Goal: Information Seeking & Learning: Learn about a topic

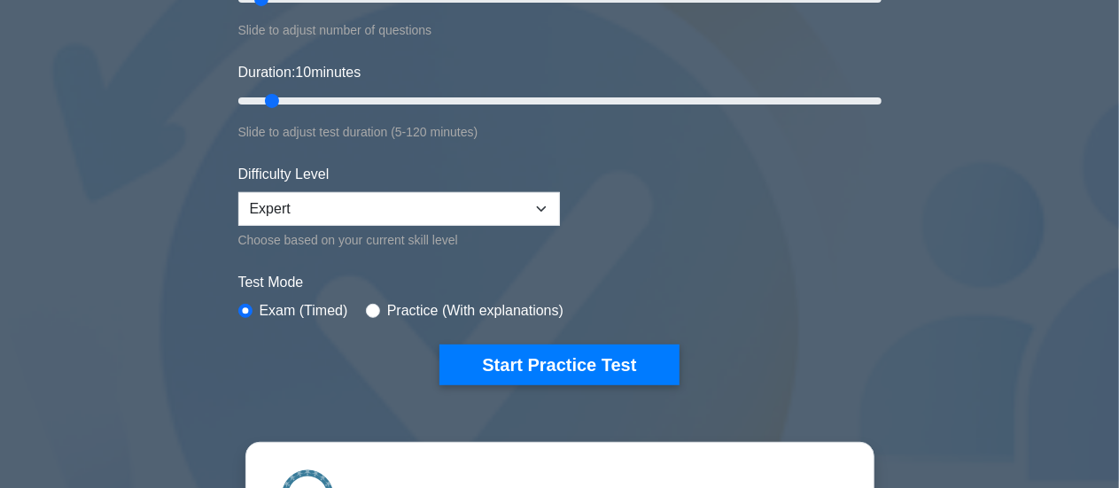
scroll to position [301, 0]
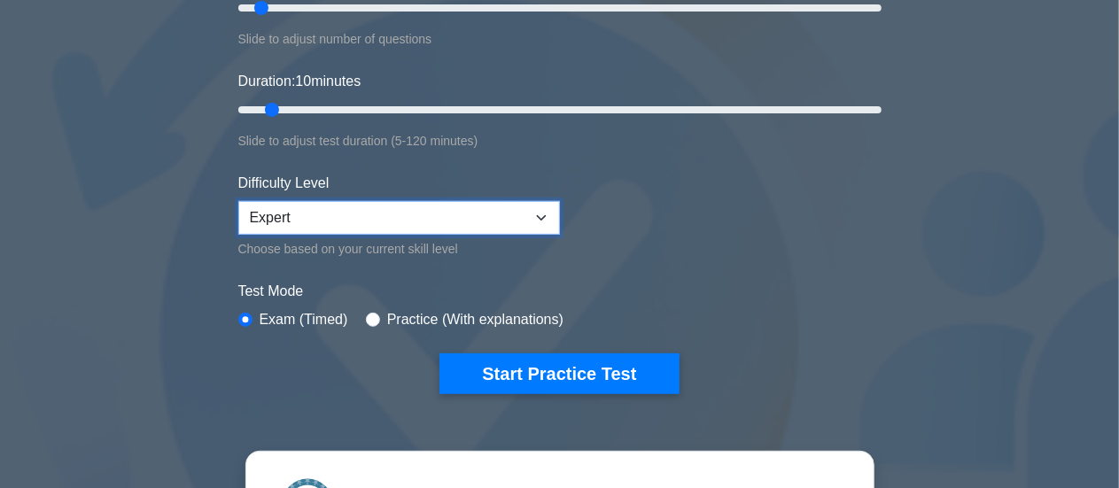
click at [538, 217] on select "Beginner Intermediate Expert" at bounding box center [399, 218] width 322 height 34
click at [238, 201] on select "Beginner Intermediate Expert" at bounding box center [399, 218] width 322 height 34
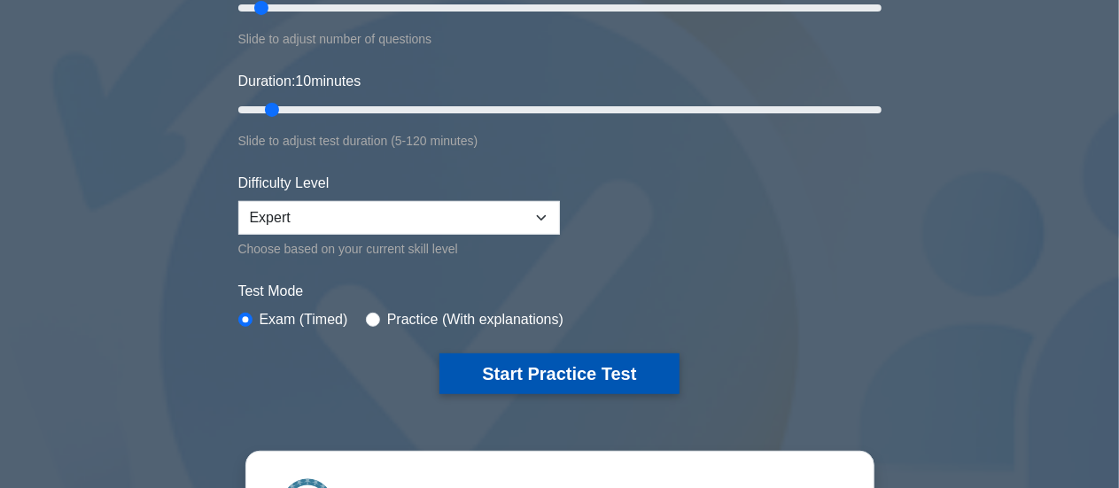
click at [538, 369] on button "Start Practice Test" at bounding box center [559, 374] width 239 height 41
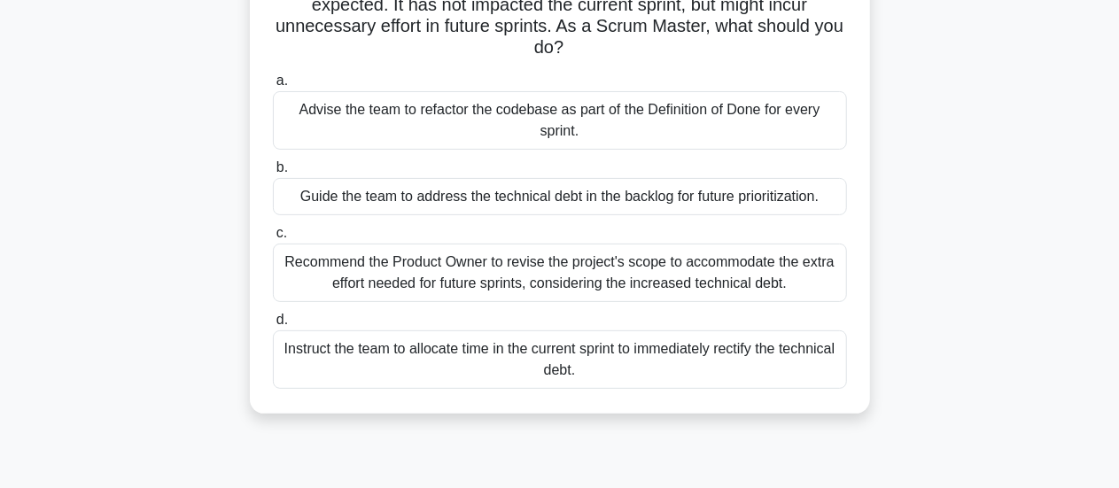
scroll to position [164, 0]
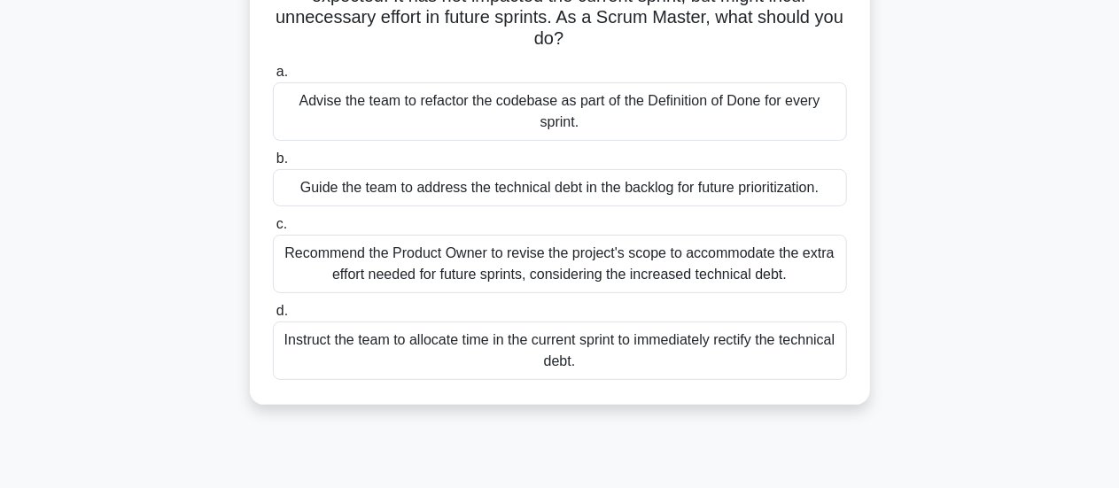
click at [547, 128] on div "Advise the team to refactor the codebase as part of the Definition of Done for …" at bounding box center [560, 111] width 574 height 58
click at [273, 78] on input "a. Advise the team to refactor the codebase as part of the Definition of Done f…" at bounding box center [273, 72] width 0 height 12
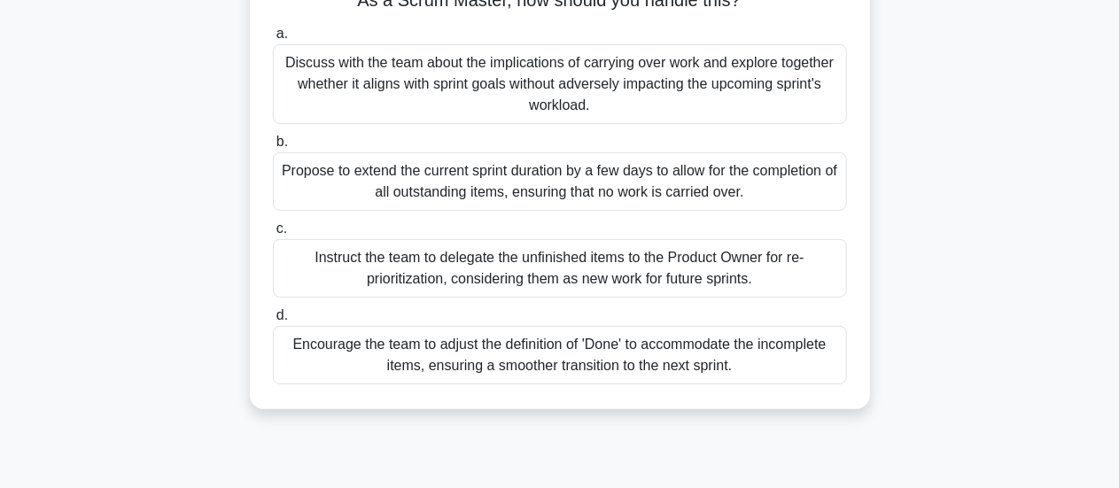
scroll to position [186, 0]
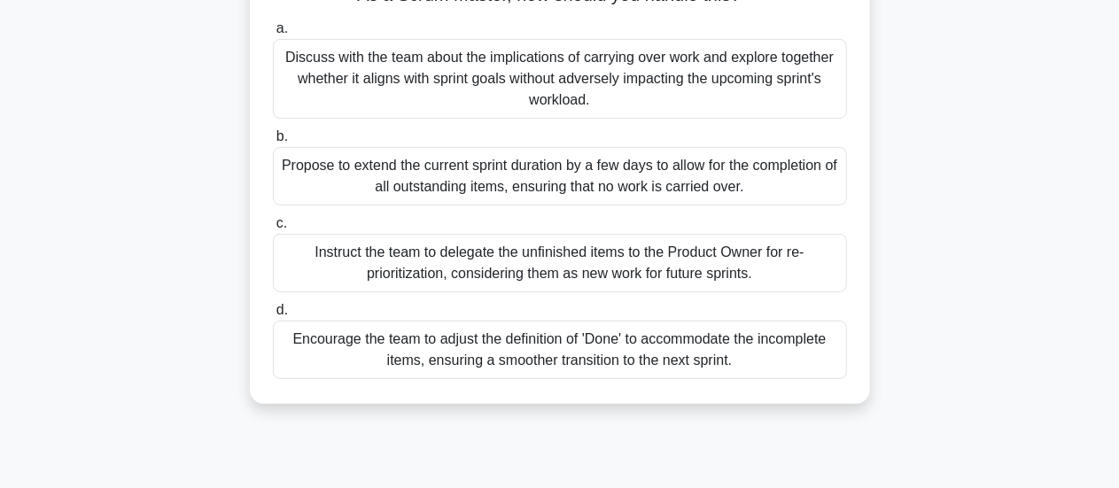
click at [596, 260] on div "Instruct the team to delegate the unfinished items to the Product Owner for re-…" at bounding box center [560, 263] width 574 height 58
click at [273, 230] on input "c. Instruct the team to delegate the unfinished items to the Product Owner for …" at bounding box center [273, 224] width 0 height 12
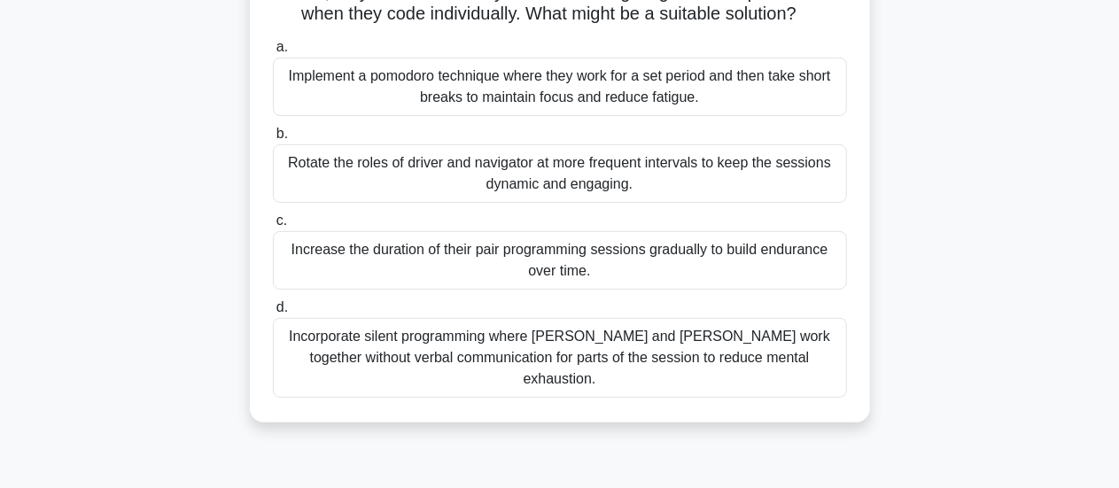
scroll to position [195, 0]
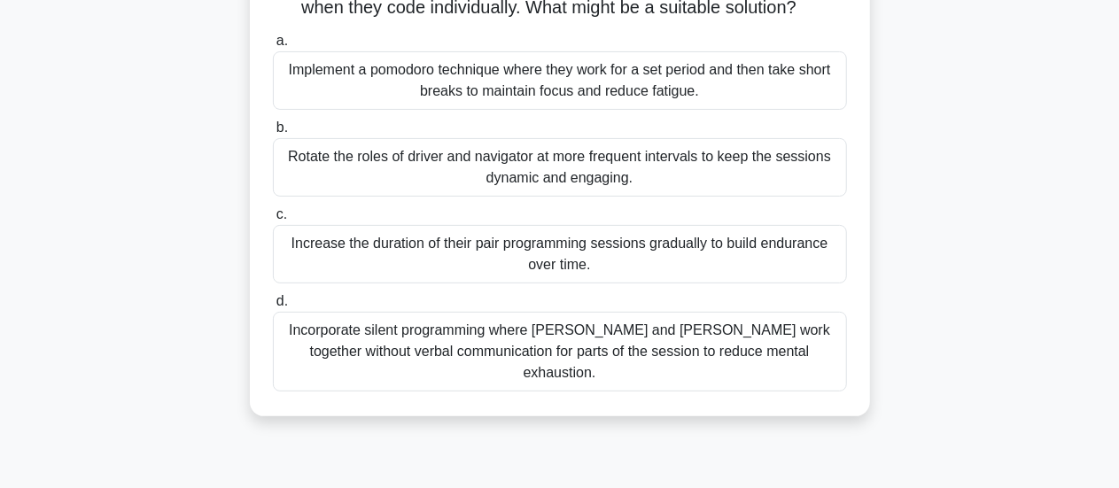
click at [650, 362] on div "Incorporate silent programming where Tom and Alice work together without verbal…" at bounding box center [560, 352] width 574 height 80
click at [273, 307] on input "d. Incorporate silent programming where Tom and Alice work together without ver…" at bounding box center [273, 302] width 0 height 12
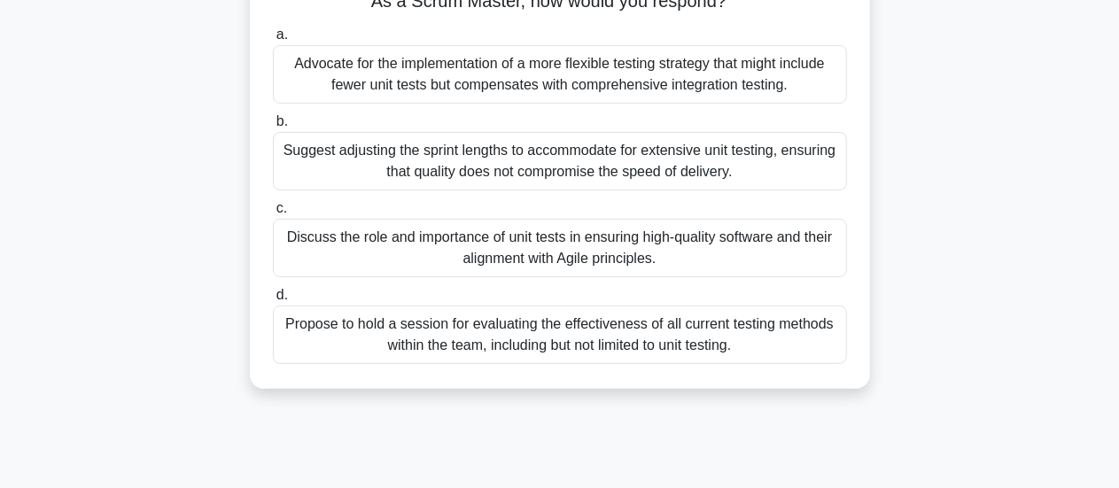
scroll to position [190, 0]
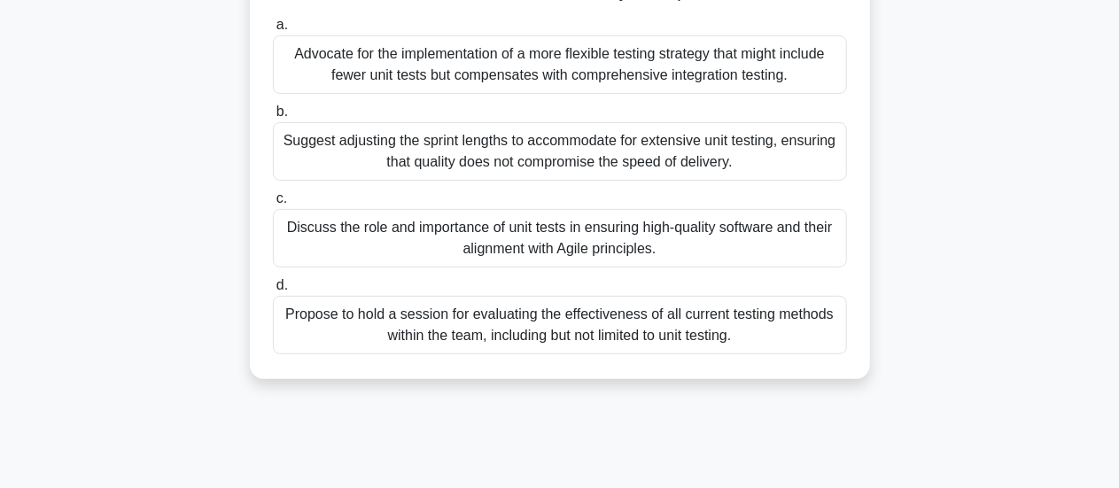
click at [607, 329] on div "Propose to hold a session for evaluating the effectiveness of all current testi…" at bounding box center [560, 325] width 574 height 58
click at [273, 292] on input "d. Propose to hold a session for evaluating the effectiveness of all current te…" at bounding box center [273, 286] width 0 height 12
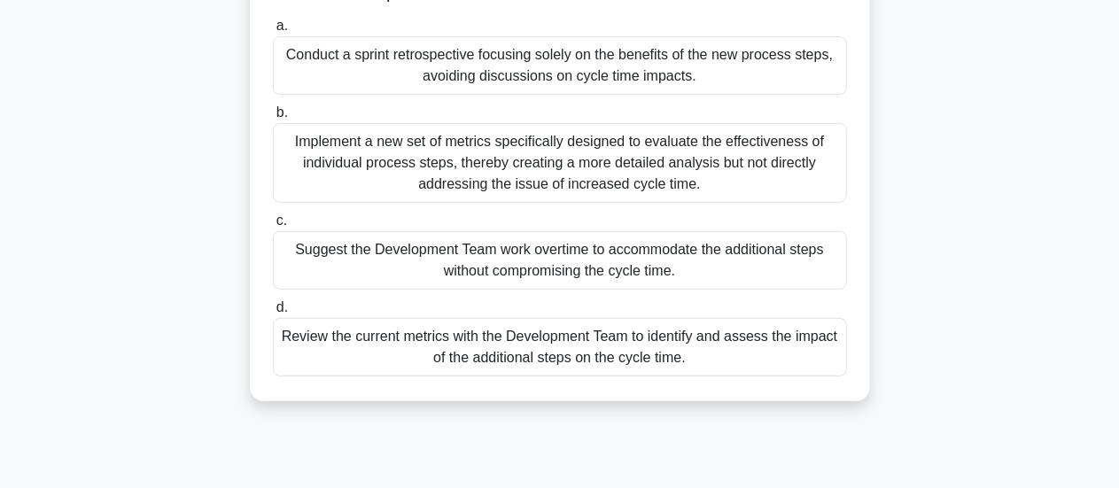
scroll to position [199, 0]
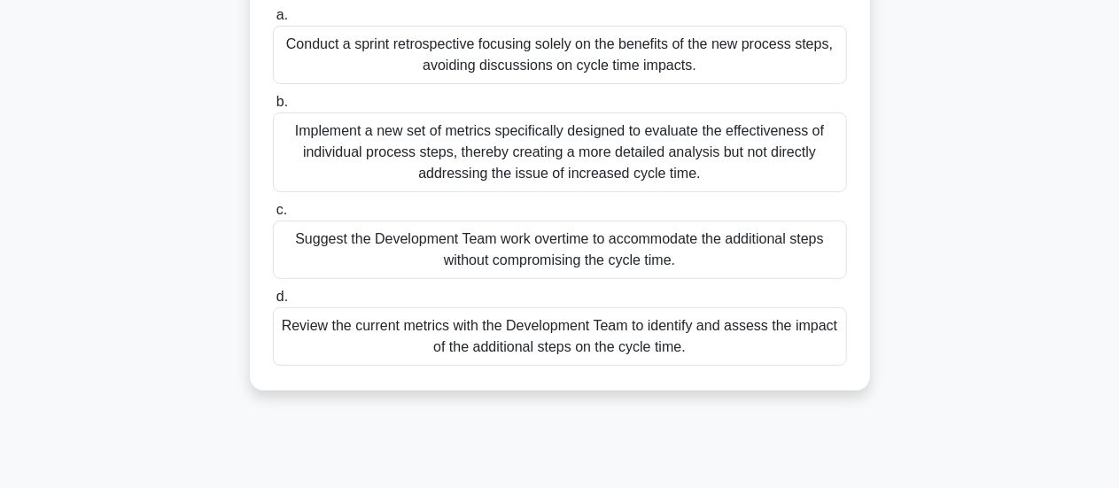
click at [634, 349] on div "Review the current metrics with the Development Team to identify and assess the…" at bounding box center [560, 336] width 574 height 58
click at [273, 303] on input "d. Review the current metrics with the Development Team to identify and assess …" at bounding box center [273, 298] width 0 height 12
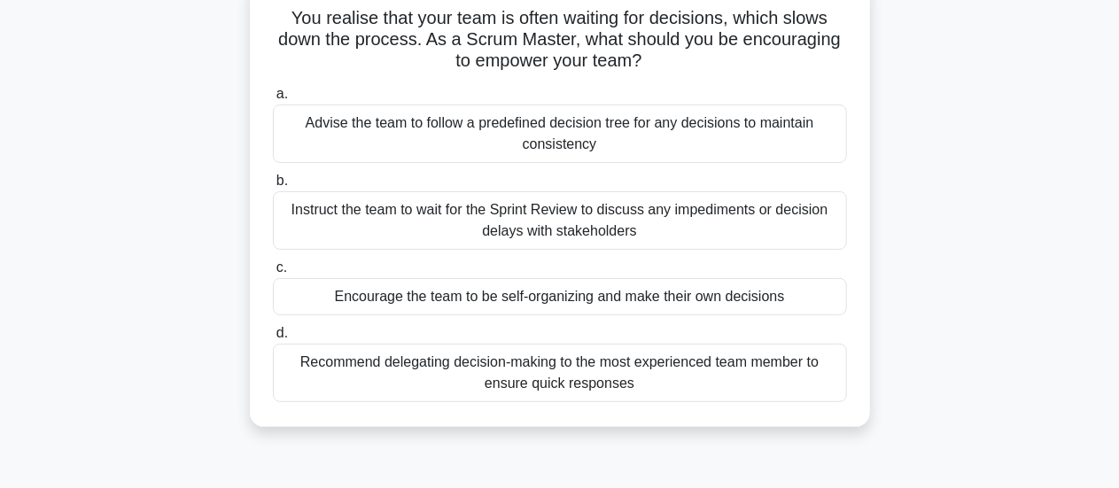
scroll to position [126, 0]
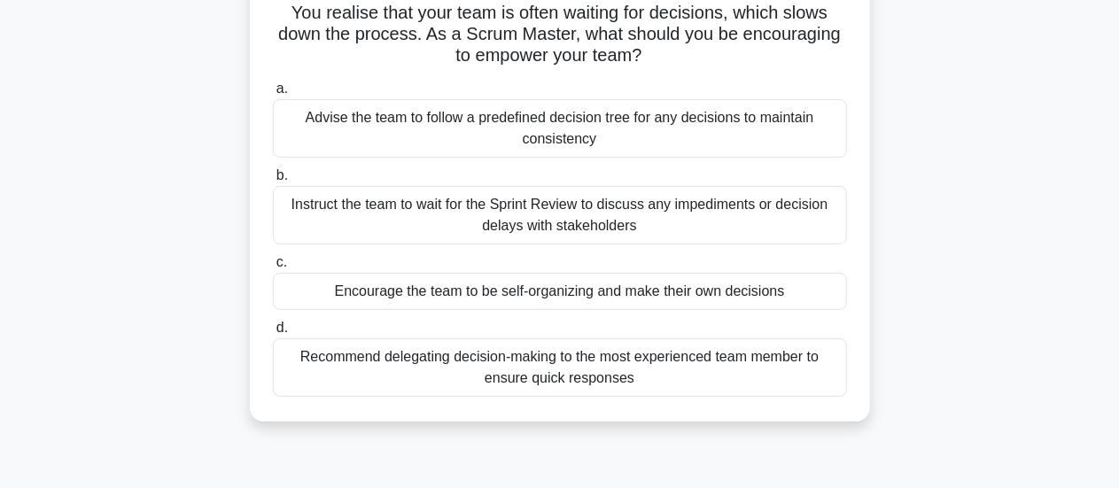
click at [634, 295] on div "Encourage the team to be self-organizing and make their own decisions" at bounding box center [560, 291] width 574 height 37
click at [273, 269] on input "c. Encourage the team to be self-organizing and make their own decisions" at bounding box center [273, 263] width 0 height 12
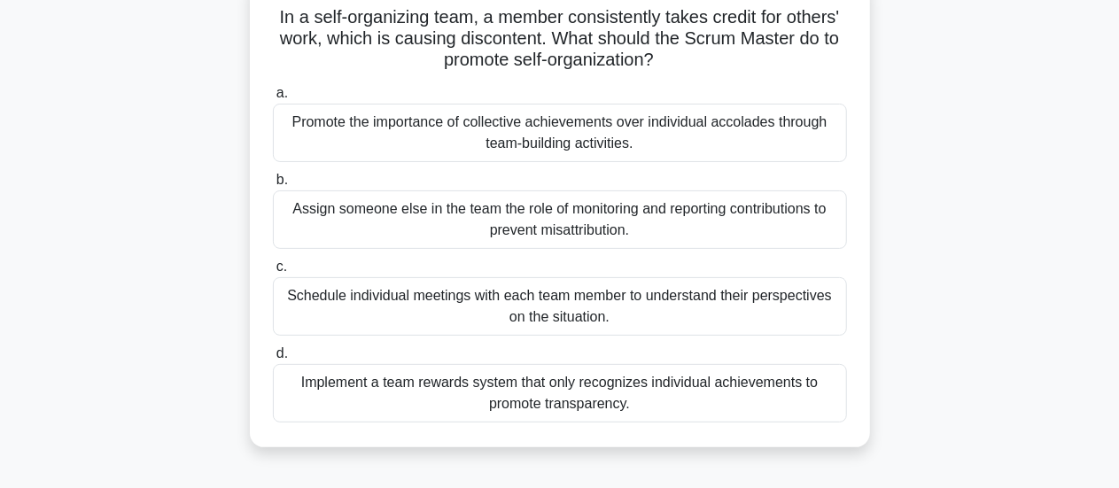
scroll to position [136, 0]
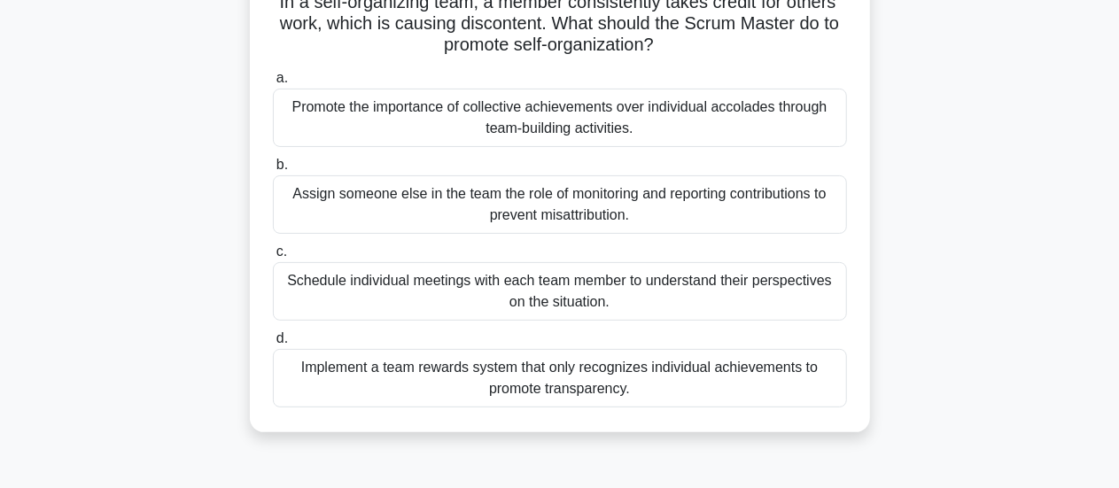
click at [709, 118] on div "Promote the importance of collective achievements over individual accolades thr…" at bounding box center [560, 118] width 574 height 58
click at [273, 84] on input "a. Promote the importance of collective achievements over individual accolades …" at bounding box center [273, 79] width 0 height 12
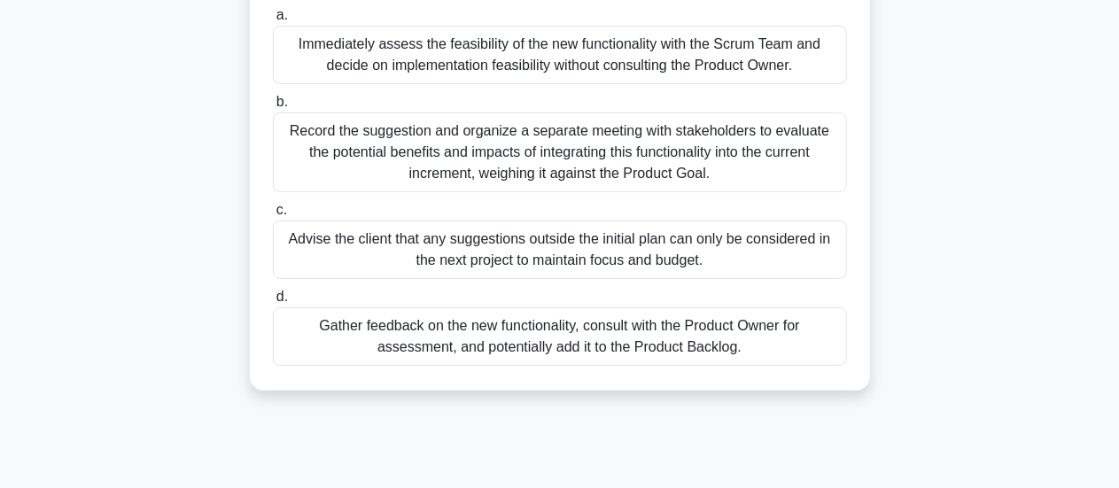
scroll to position [217, 0]
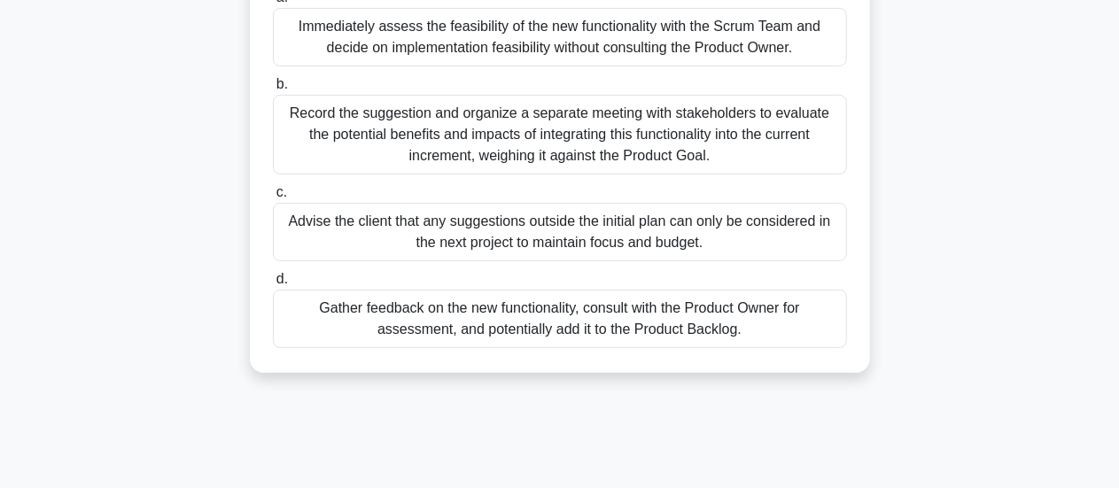
click at [777, 325] on div "Gather feedback on the new functionality, consult with the Product Owner for as…" at bounding box center [560, 319] width 574 height 58
click at [273, 285] on input "d. Gather feedback on the new functionality, consult with the Product Owner for…" at bounding box center [273, 280] width 0 height 12
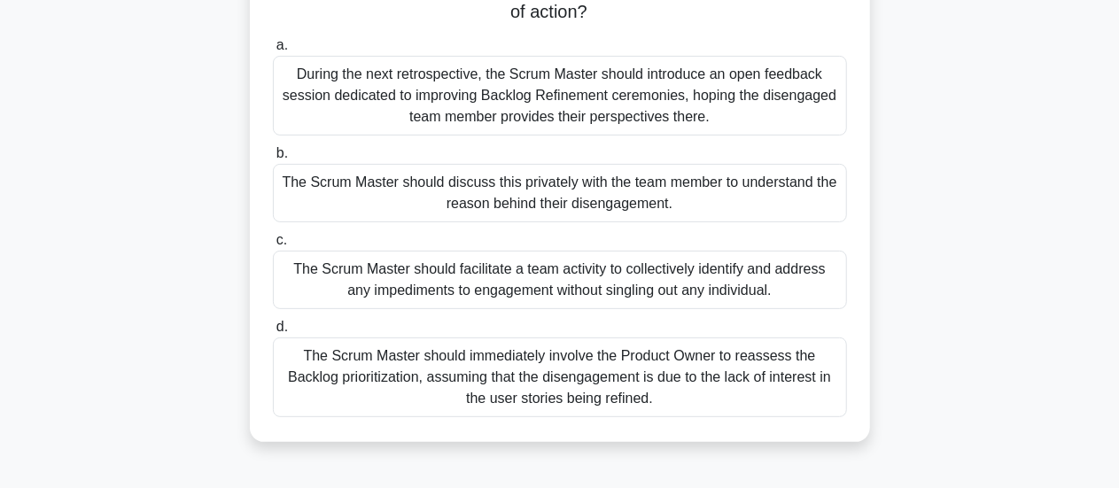
scroll to position [179, 0]
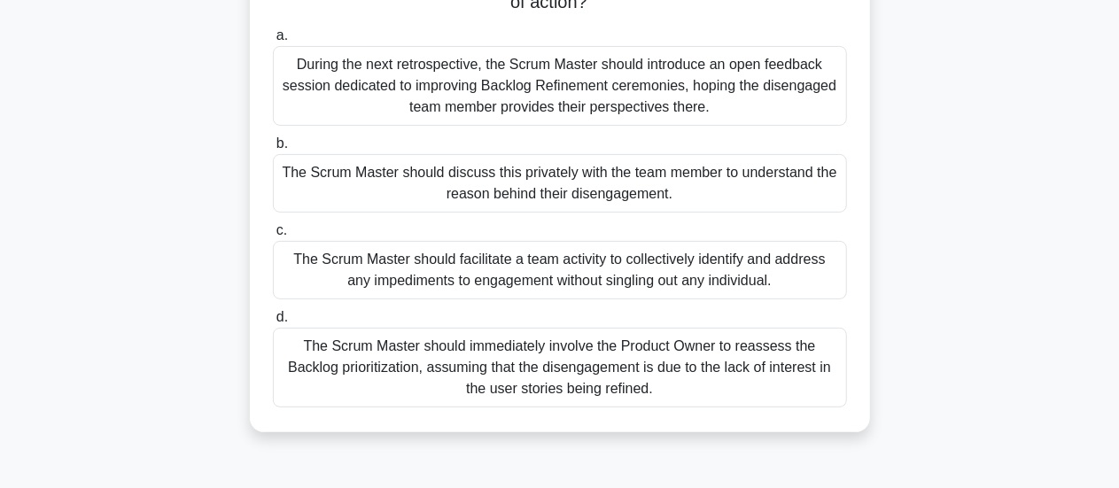
click at [601, 192] on div "The Scrum Master should discuss this privately with the team member to understa…" at bounding box center [560, 183] width 574 height 58
click at [273, 150] on input "b. The Scrum Master should discuss this privately with the team member to under…" at bounding box center [273, 144] width 0 height 12
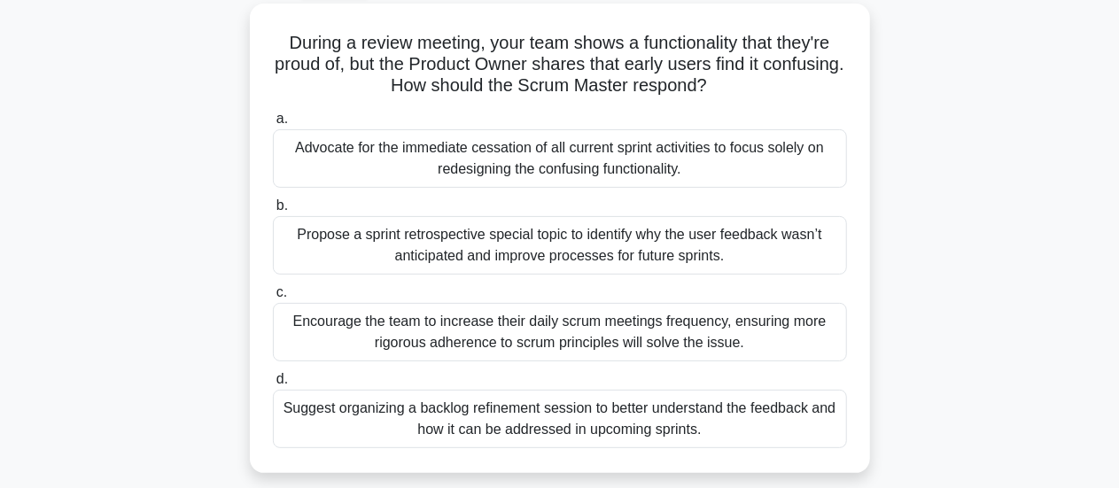
scroll to position [101, 0]
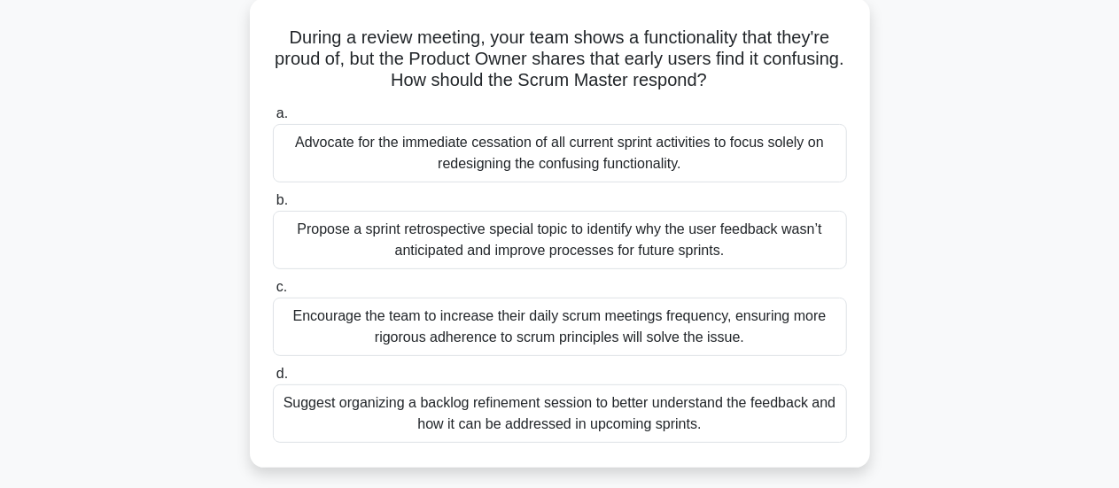
click at [666, 416] on div "Suggest organizing a backlog refinement session to better understand the feedba…" at bounding box center [560, 414] width 574 height 58
click at [273, 380] on input "d. Suggest organizing a backlog refinement session to better understand the fee…" at bounding box center [273, 375] width 0 height 12
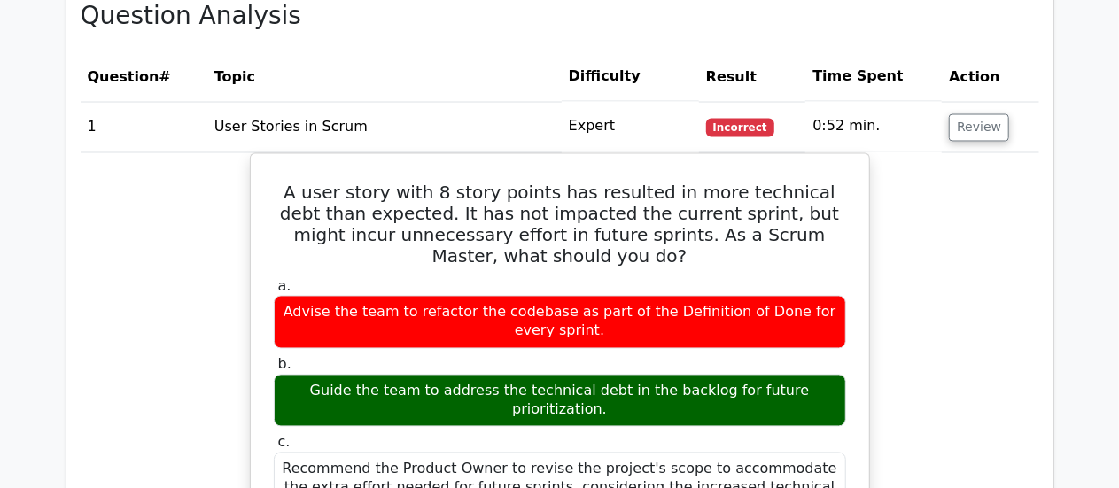
scroll to position [1557, 0]
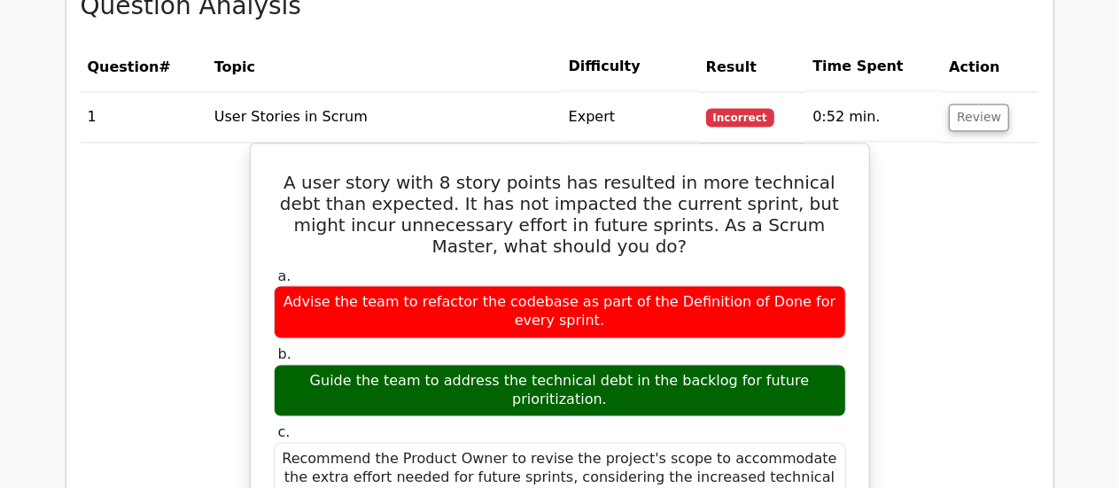
click at [1018, 117] on td "Review" at bounding box center [990, 117] width 97 height 51
click at [979, 117] on button "Review" at bounding box center [979, 118] width 60 height 27
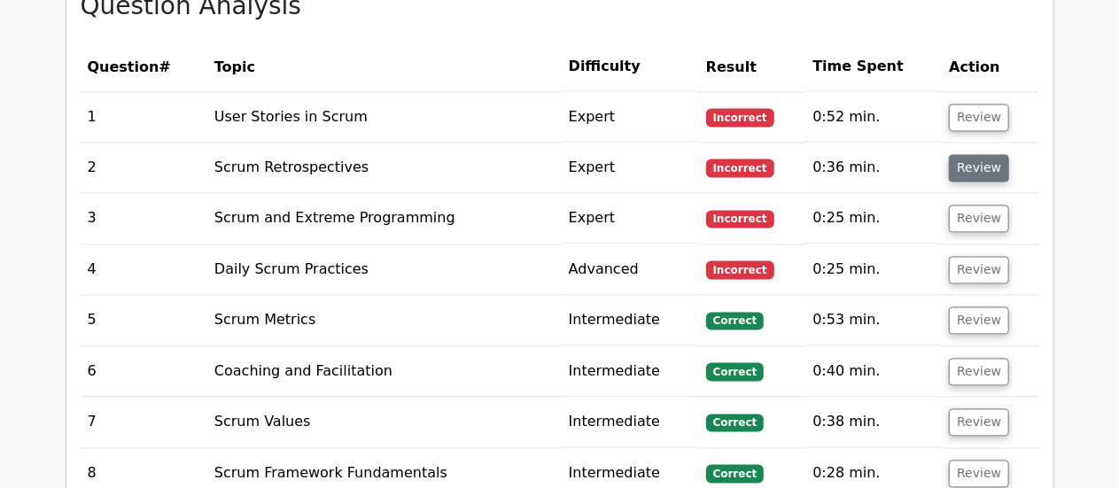
click at [981, 162] on button "Review" at bounding box center [979, 168] width 60 height 27
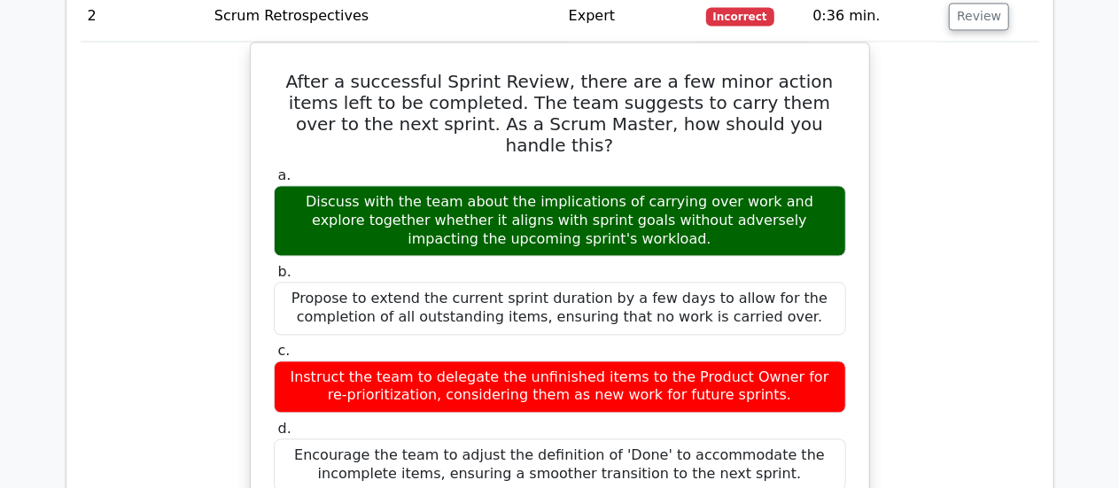
scroll to position [1698, 0]
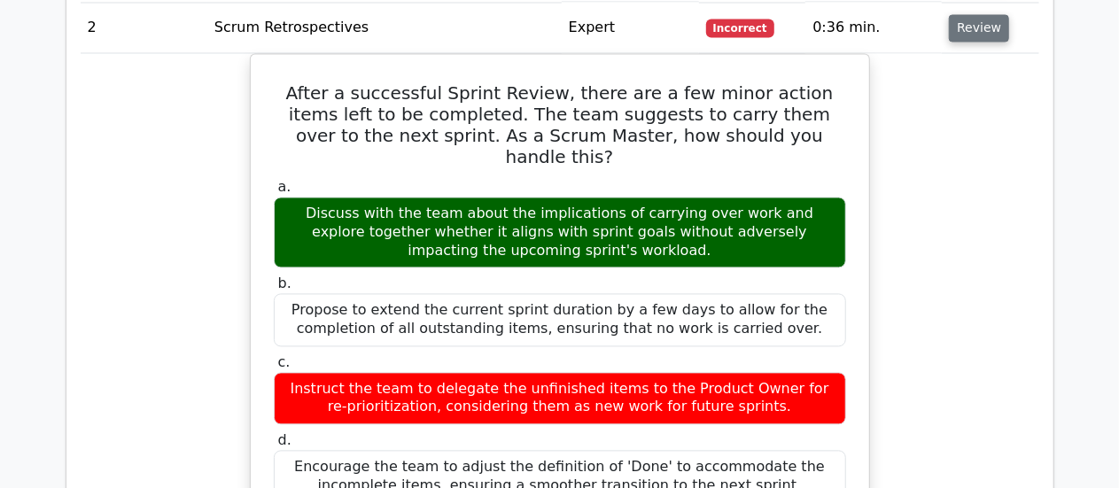
click at [977, 27] on button "Review" at bounding box center [979, 27] width 60 height 27
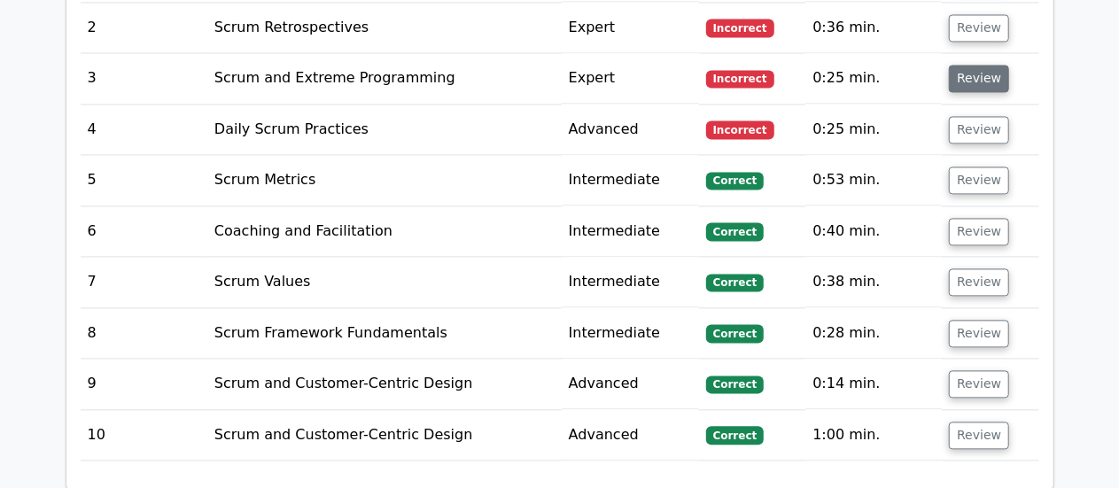
click at [987, 79] on button "Review" at bounding box center [979, 78] width 60 height 27
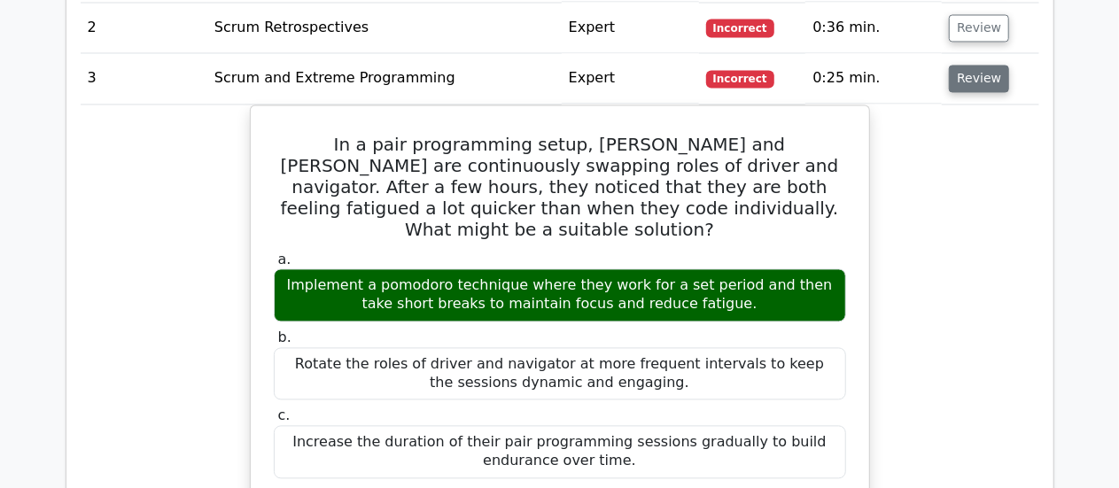
click at [987, 79] on button "Review" at bounding box center [979, 78] width 60 height 27
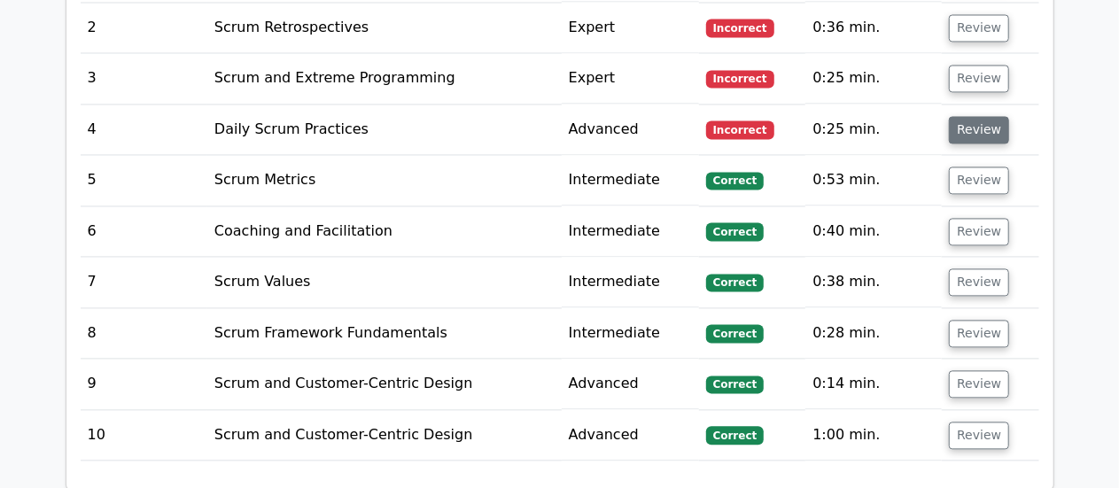
click at [985, 127] on button "Review" at bounding box center [979, 129] width 60 height 27
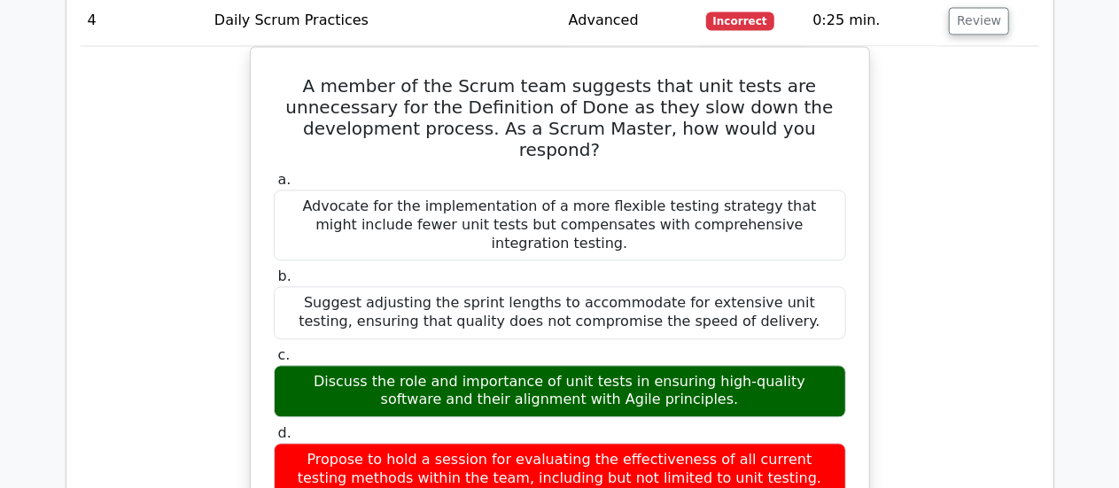
scroll to position [1817, 0]
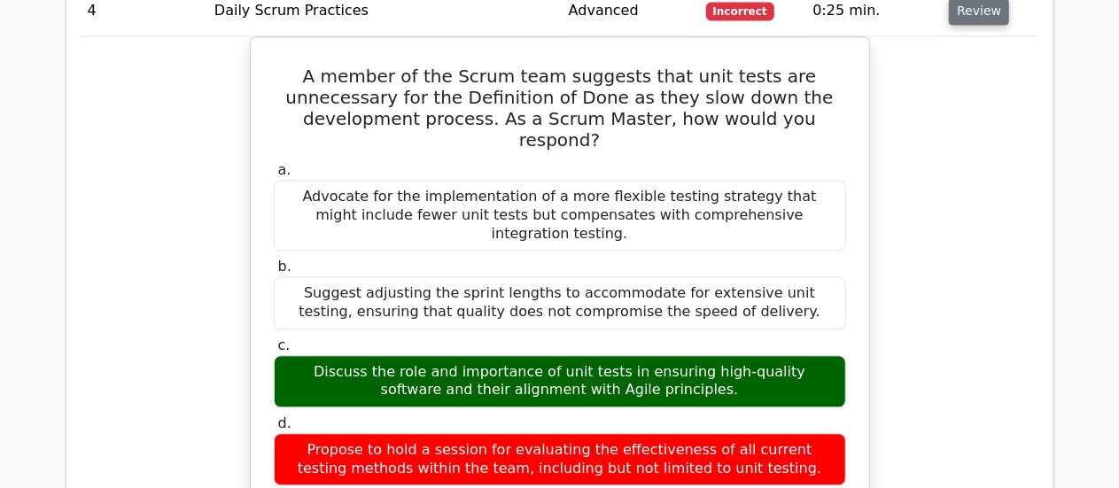
click at [963, 6] on button "Review" at bounding box center [979, 10] width 60 height 27
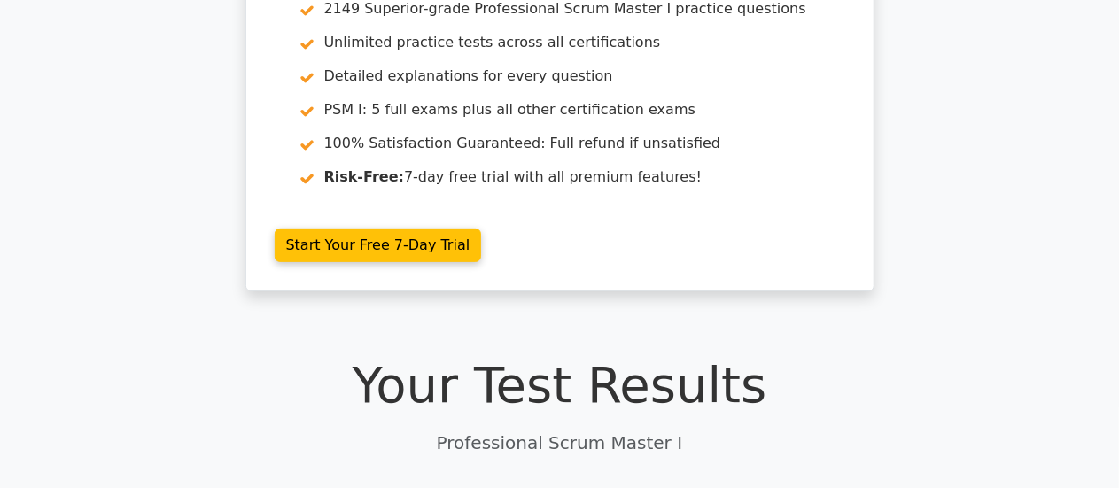
scroll to position [0, 0]
